Goal: Task Accomplishment & Management: Use online tool/utility

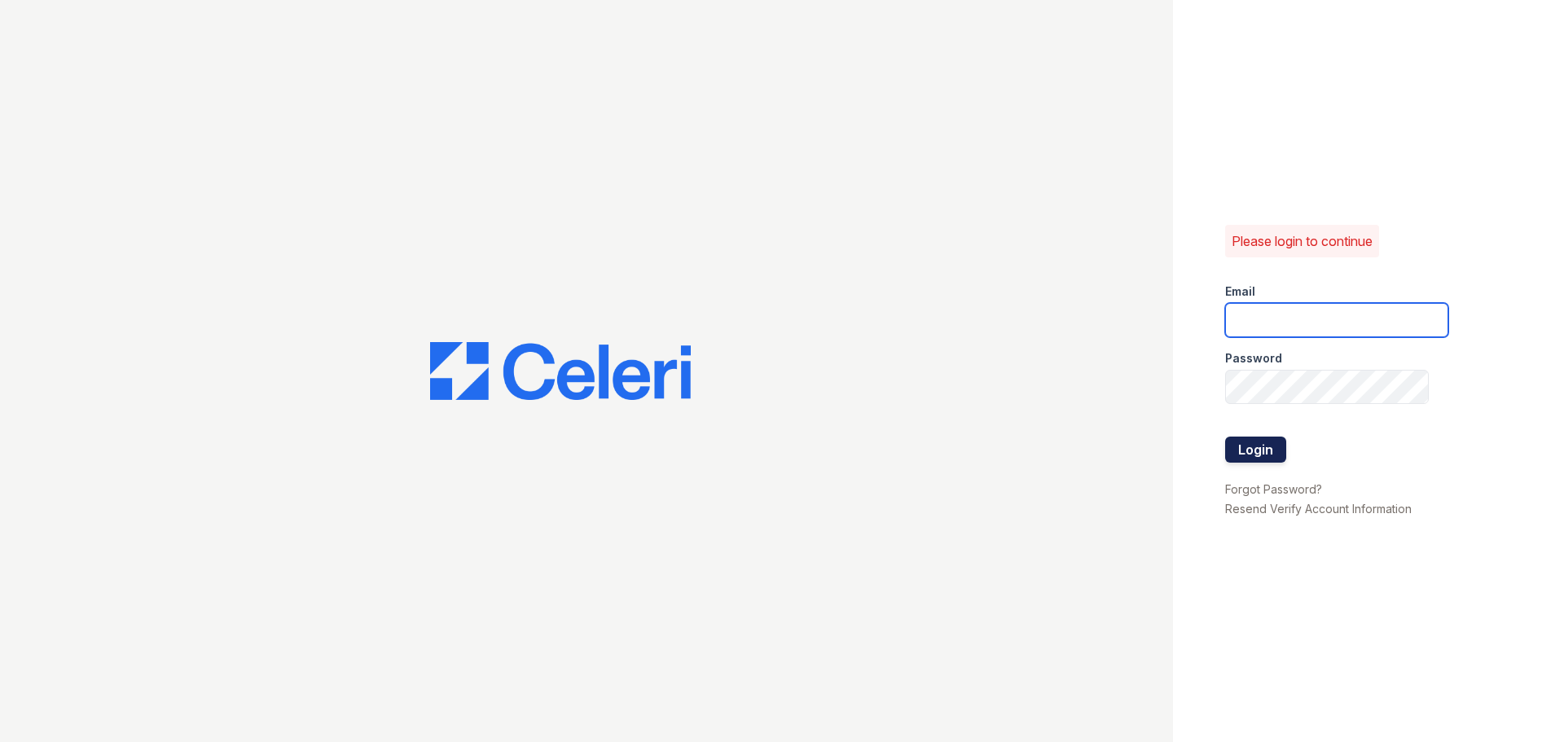
type input "apeirce@trinity-pm.com"
click at [1266, 444] on button "Login" at bounding box center [1255, 450] width 61 height 26
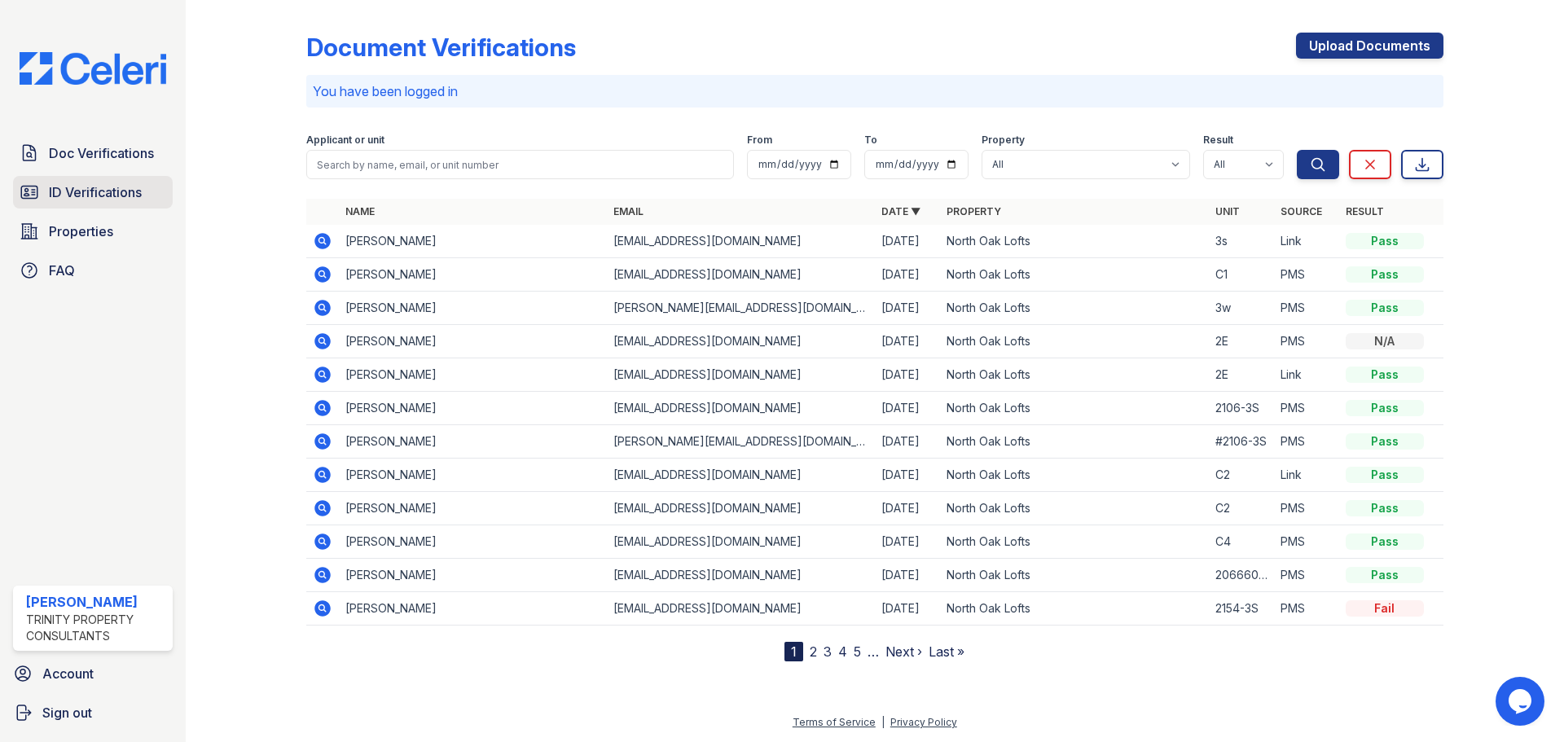
click at [72, 189] on span "ID Verifications" at bounding box center [95, 192] width 93 height 20
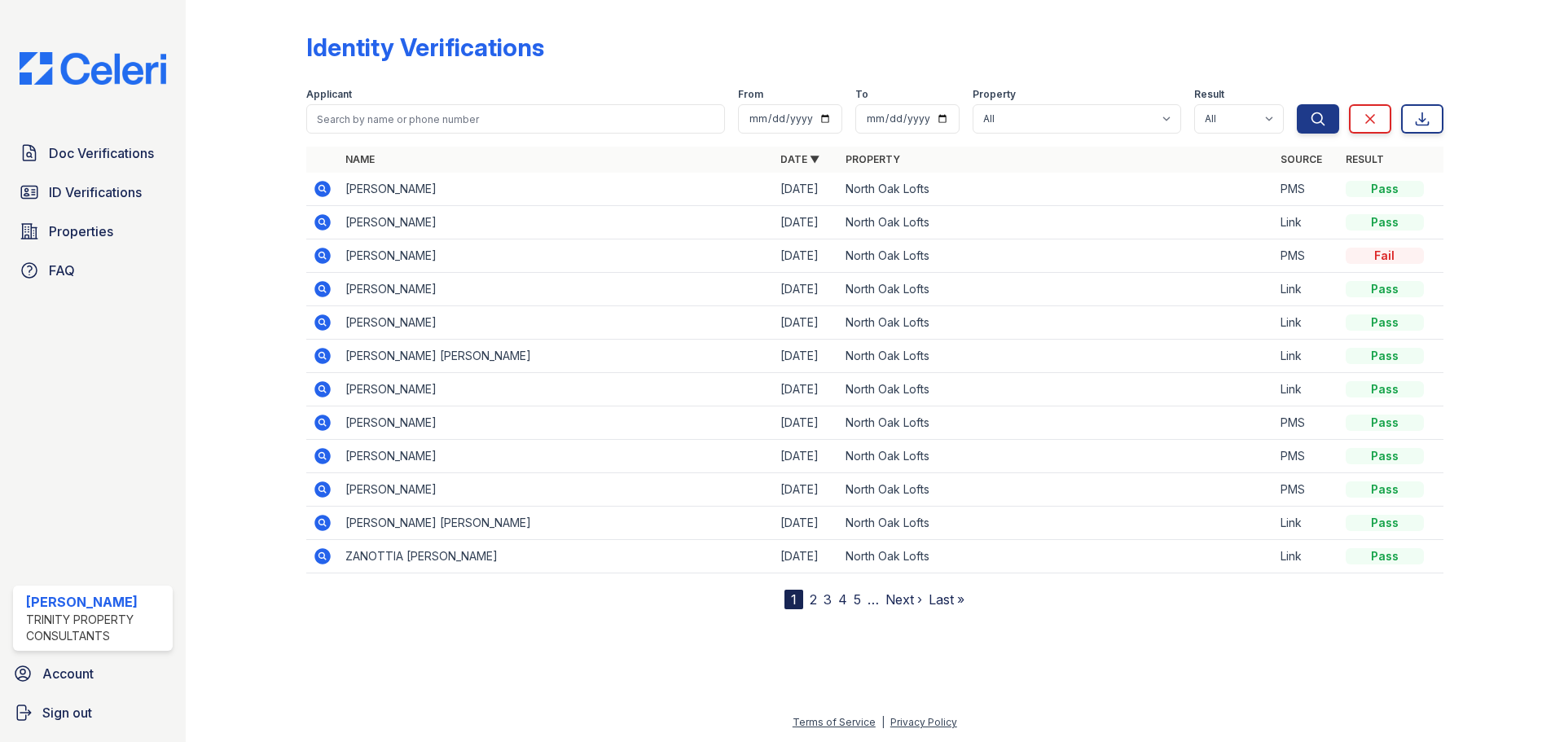
click at [327, 187] on icon at bounding box center [322, 189] width 16 height 16
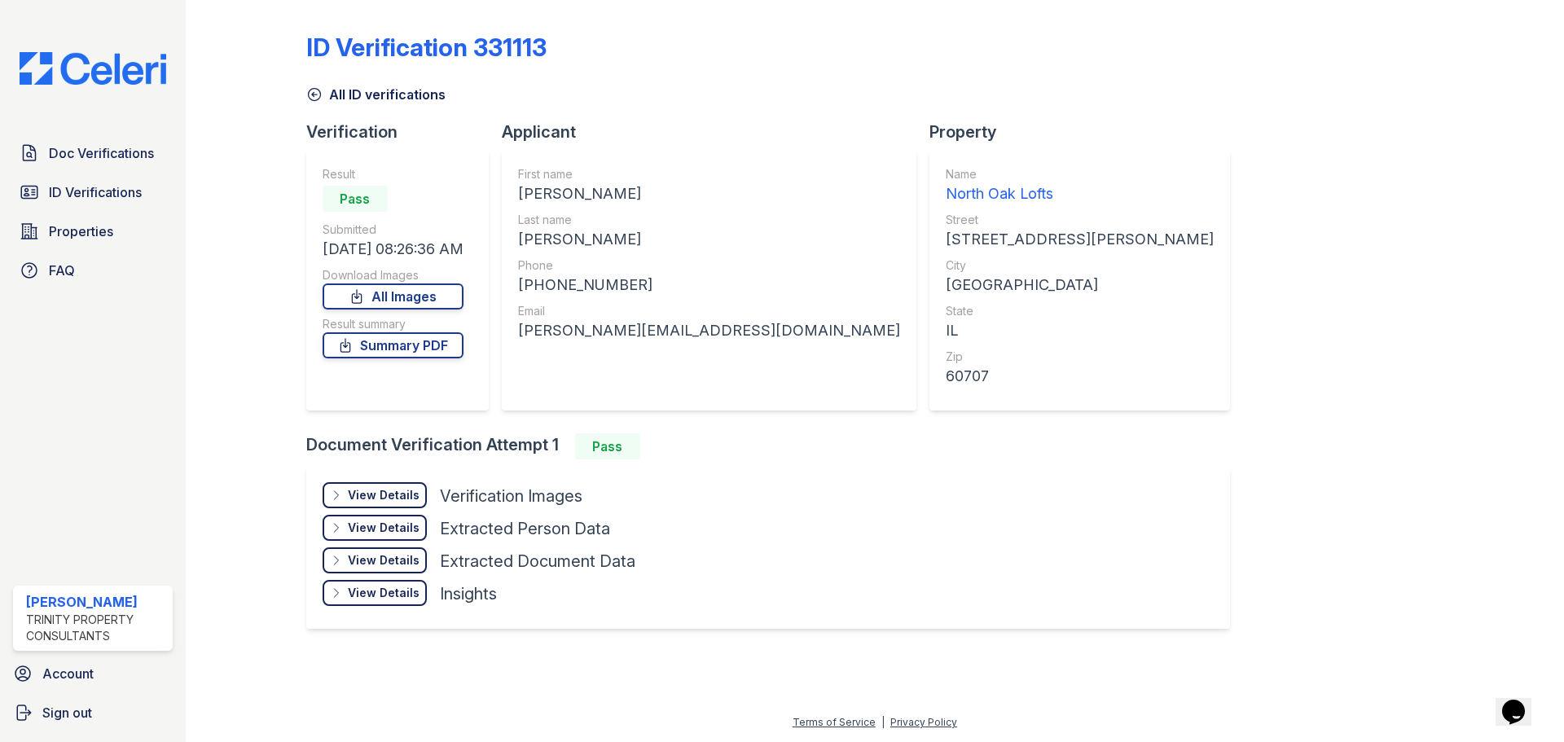
click at [945, 194] on div "North Oak Lofts" at bounding box center [1079, 193] width 268 height 23
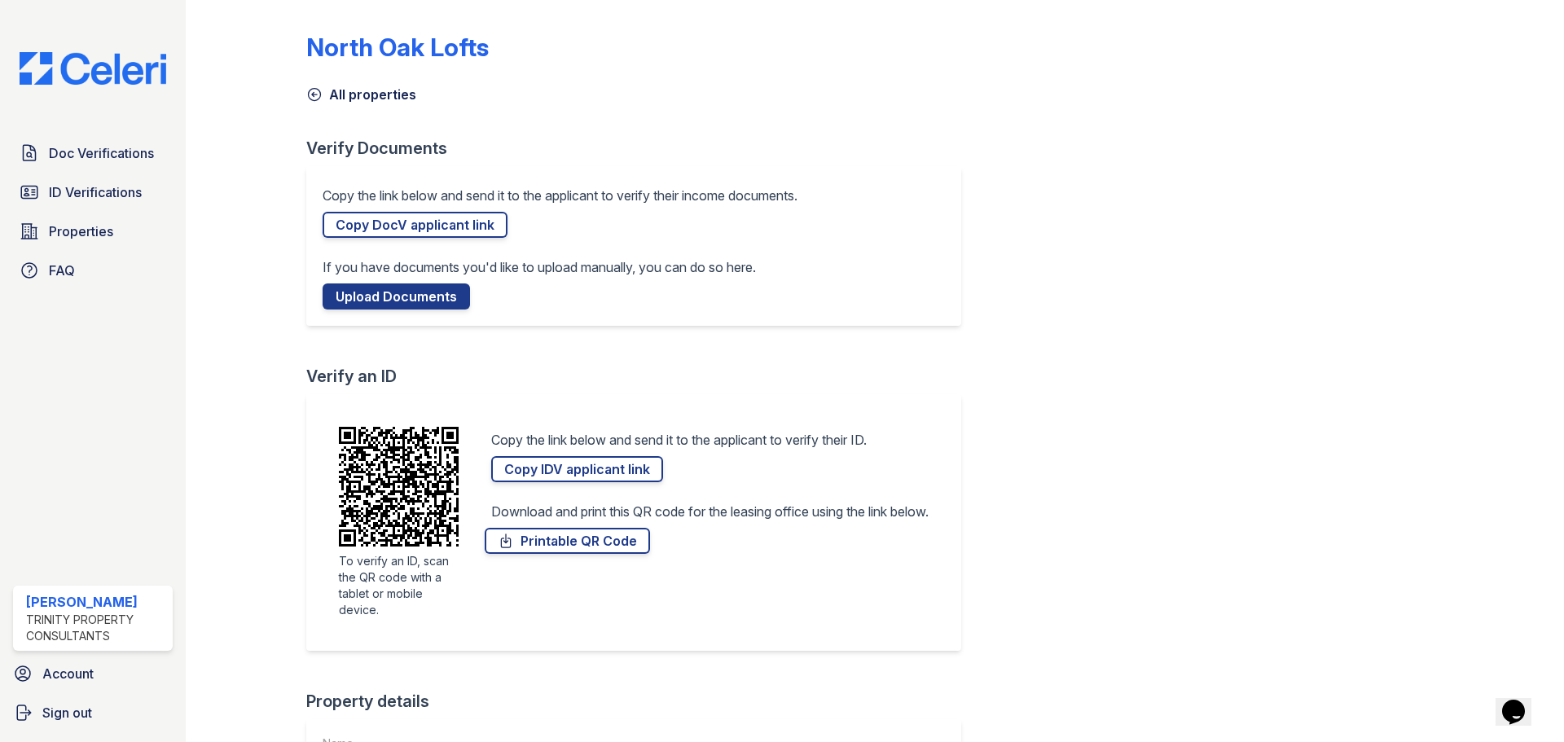
drag, startPoint x: 543, startPoint y: 472, endPoint x: 139, endPoint y: 443, distance: 405.0
click at [544, 472] on link "Copy IDV applicant link" at bounding box center [577, 469] width 172 height 26
